Goal: Transaction & Acquisition: Purchase product/service

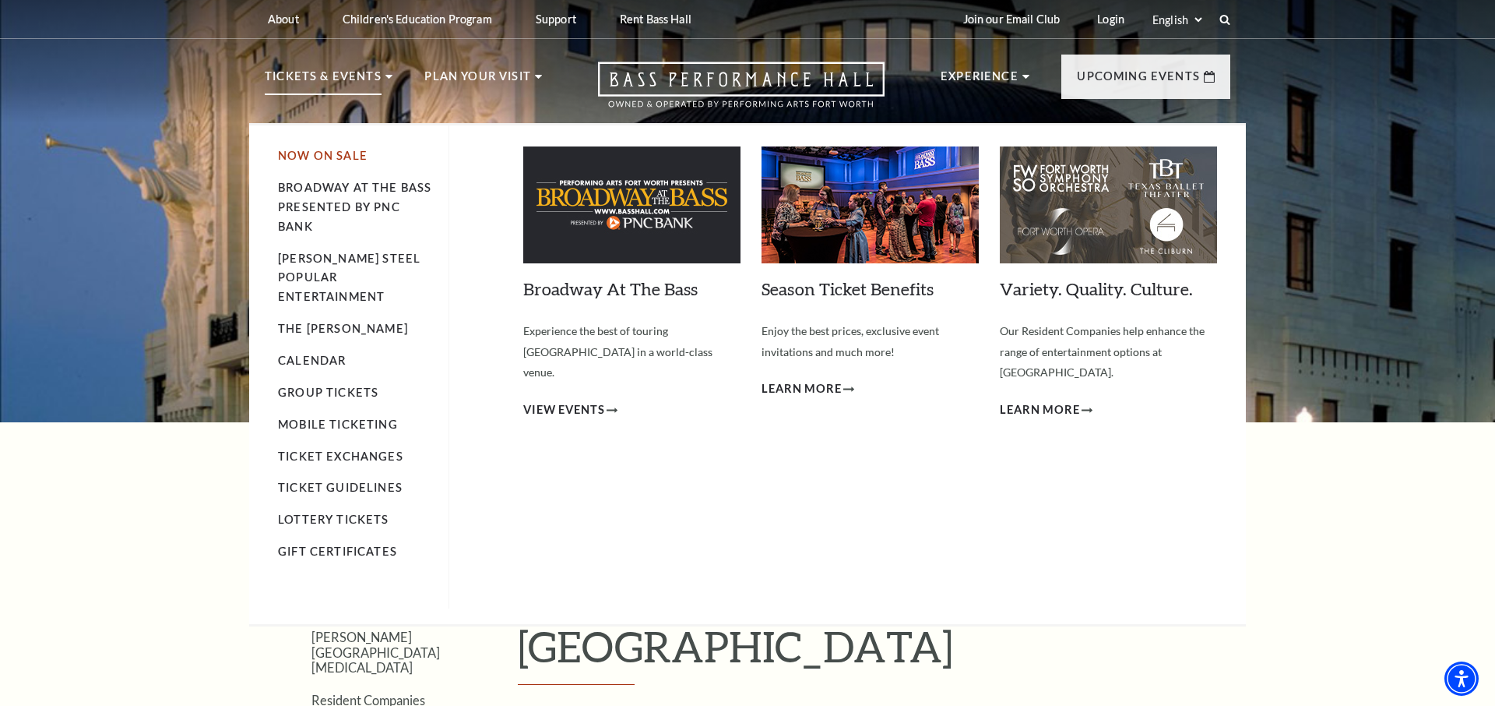
click at [327, 157] on link "Now On Sale" at bounding box center [323, 155] width 90 height 13
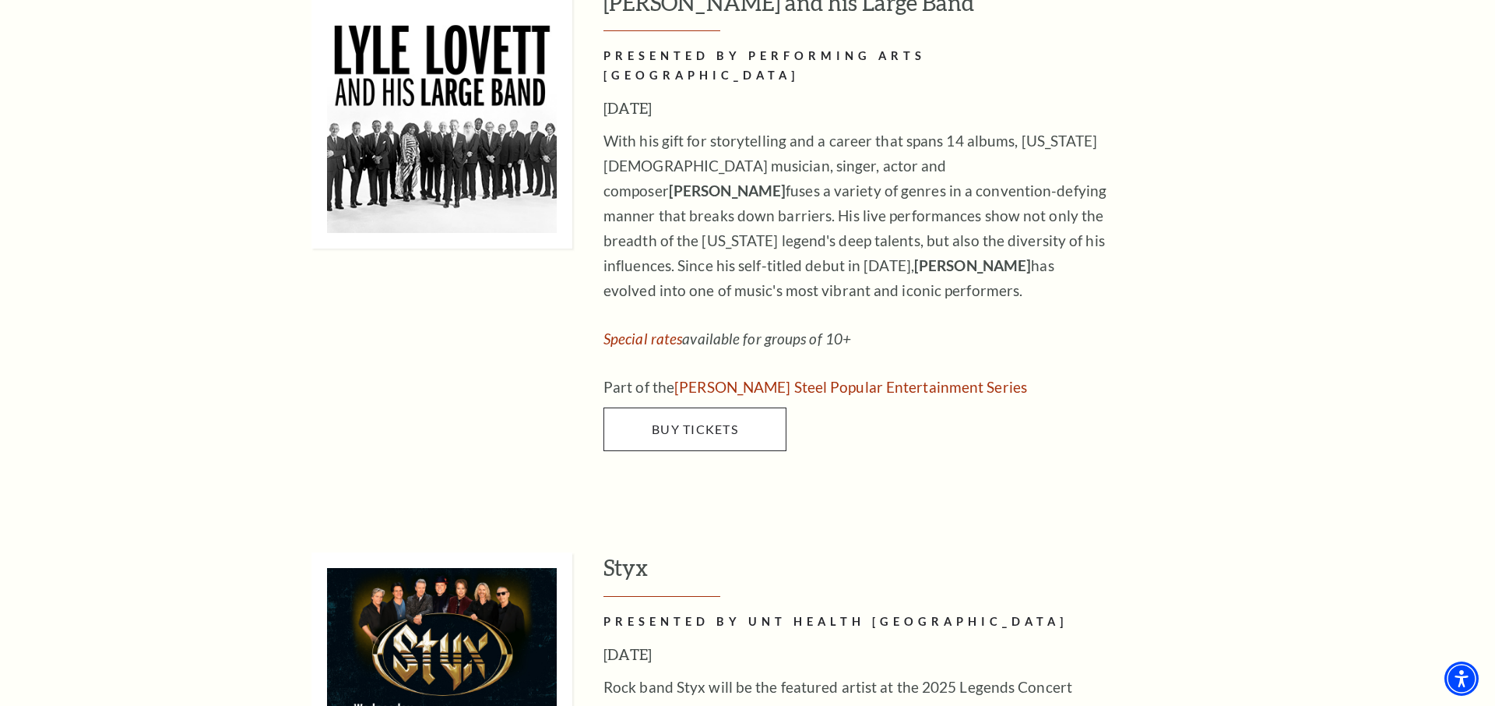
scroll to position [1625, 0]
click at [678, 421] on span "Buy Tickets" at bounding box center [695, 428] width 86 height 15
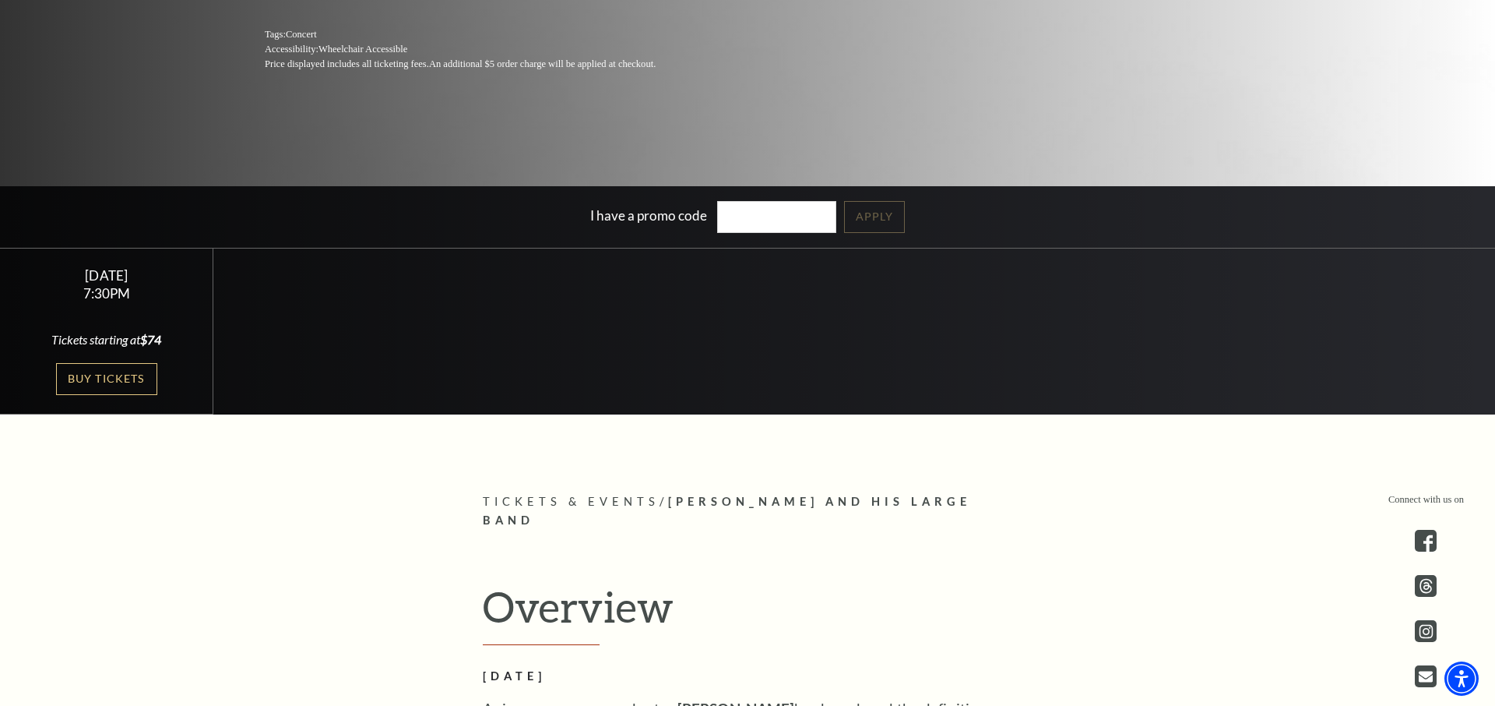
scroll to position [231, 0]
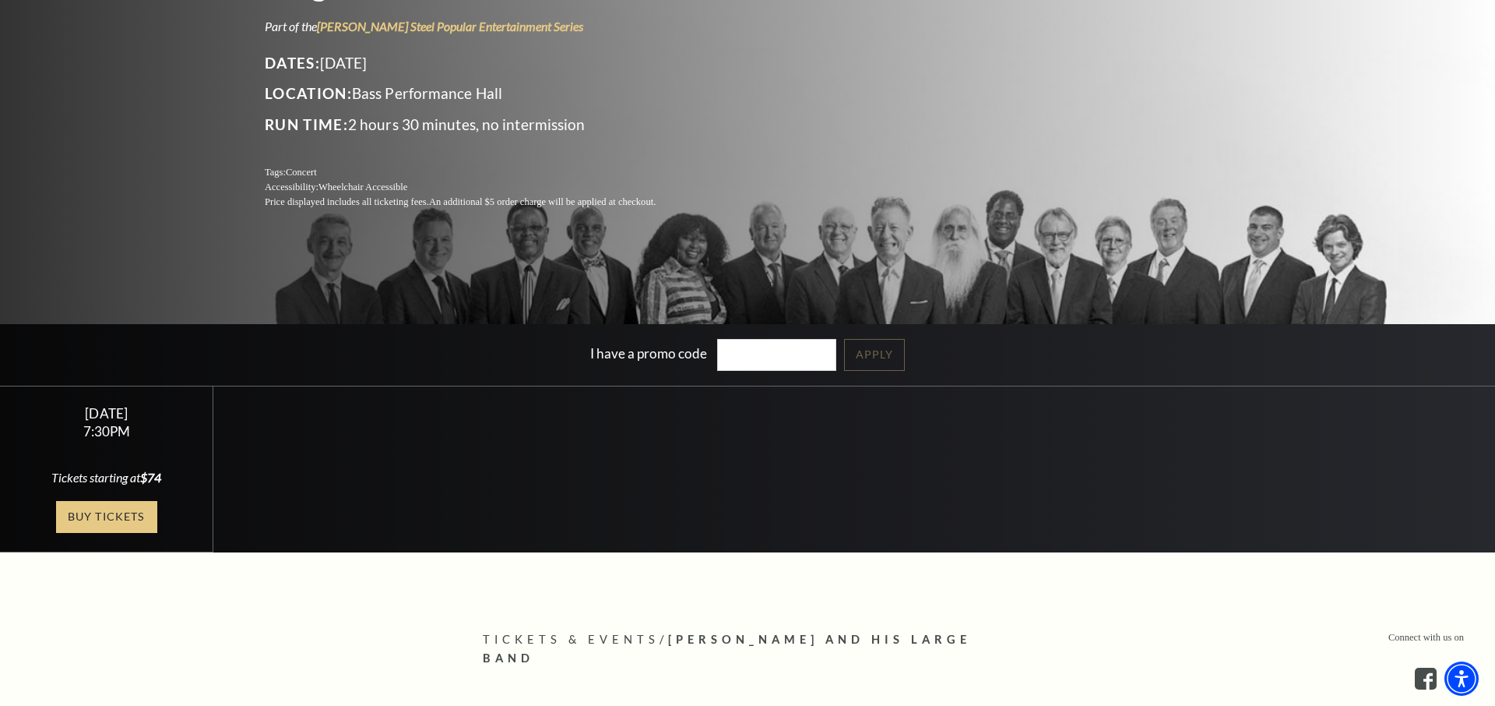
click at [141, 506] on link "Buy Tickets" at bounding box center [106, 517] width 101 height 32
